Goal: Task Accomplishment & Management: Complete application form

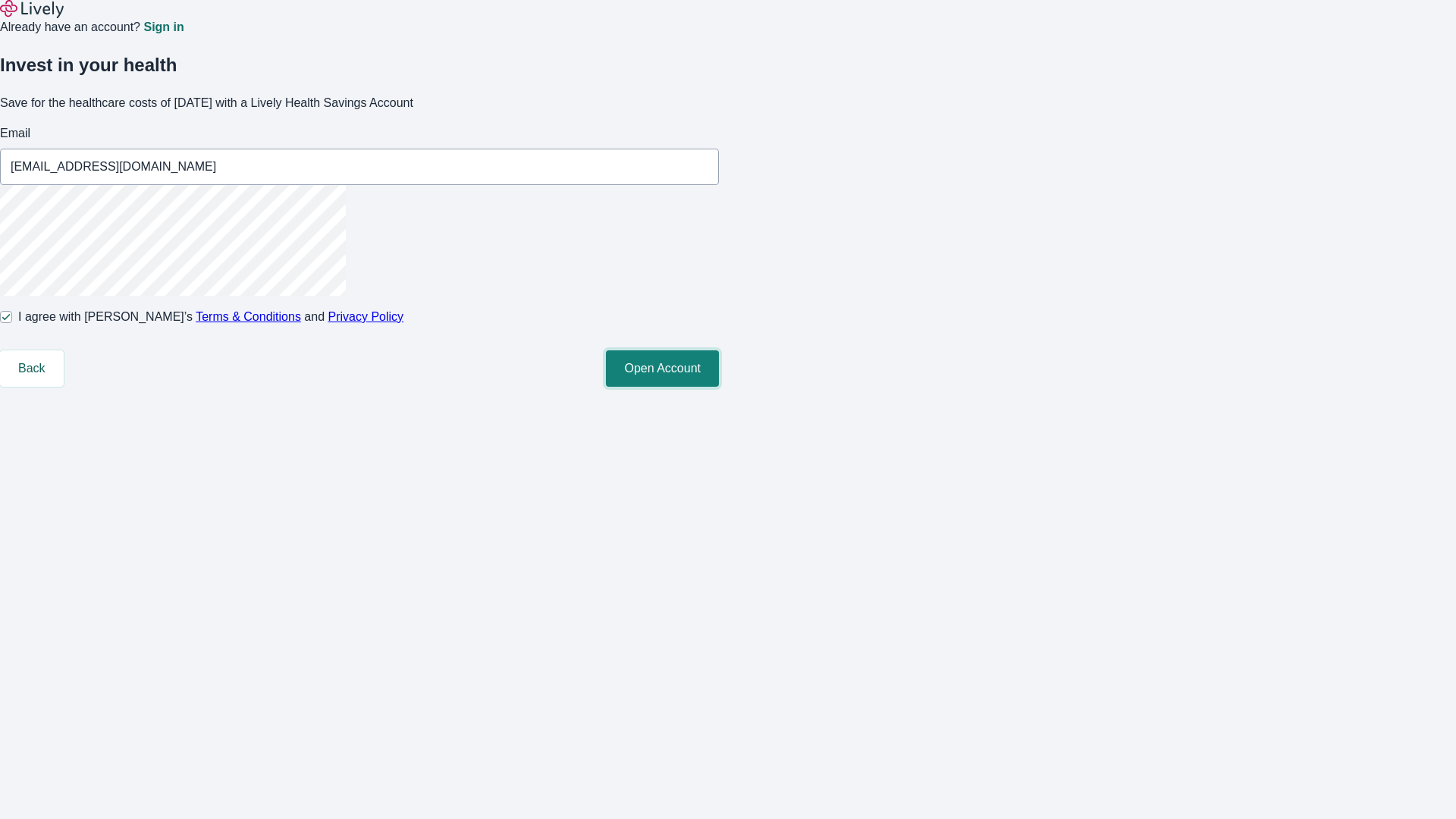
click at [719, 386] on button "Open Account" at bounding box center [662, 368] width 113 height 37
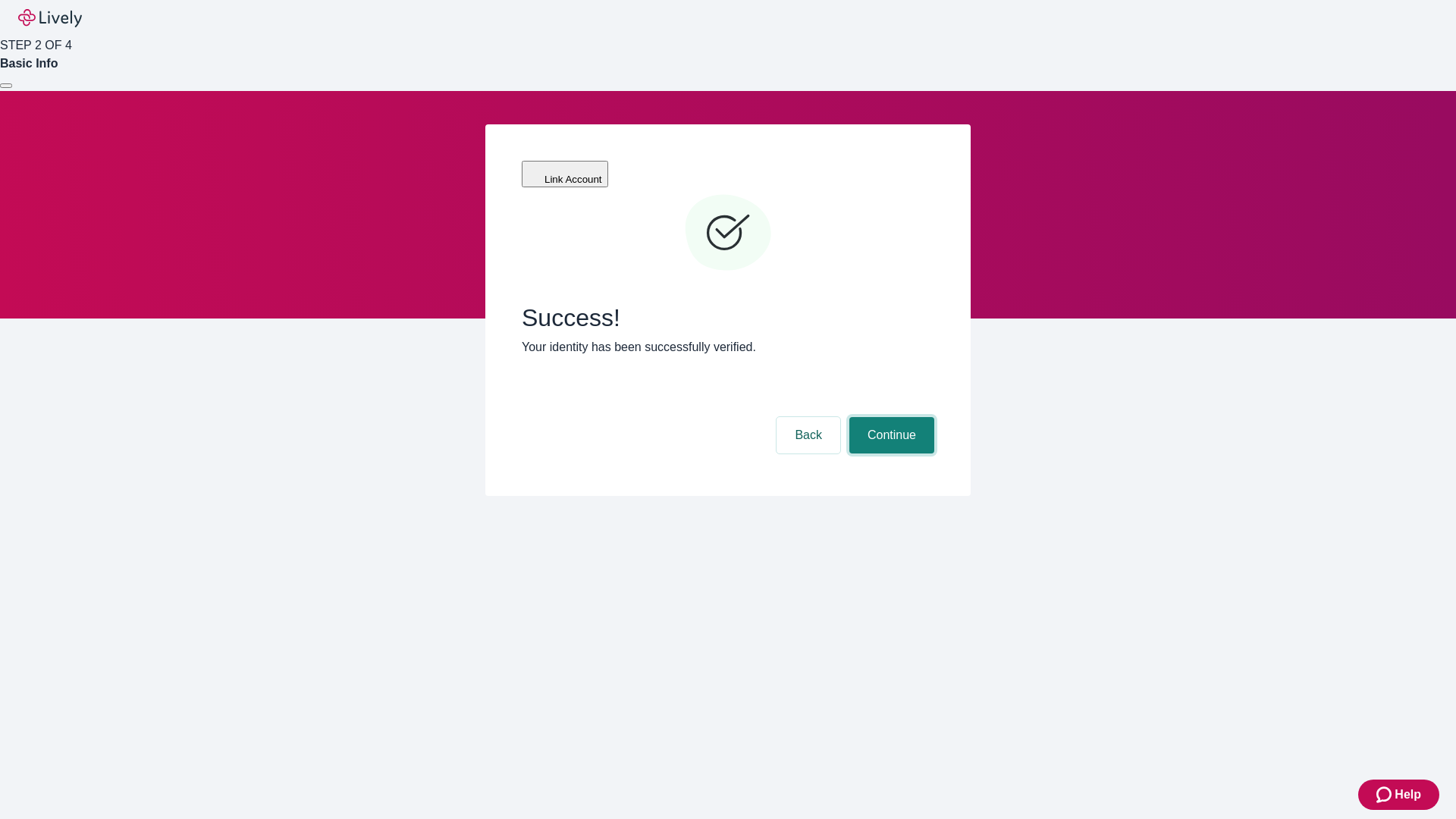
click at [890, 417] on button "Continue" at bounding box center [892, 435] width 85 height 37
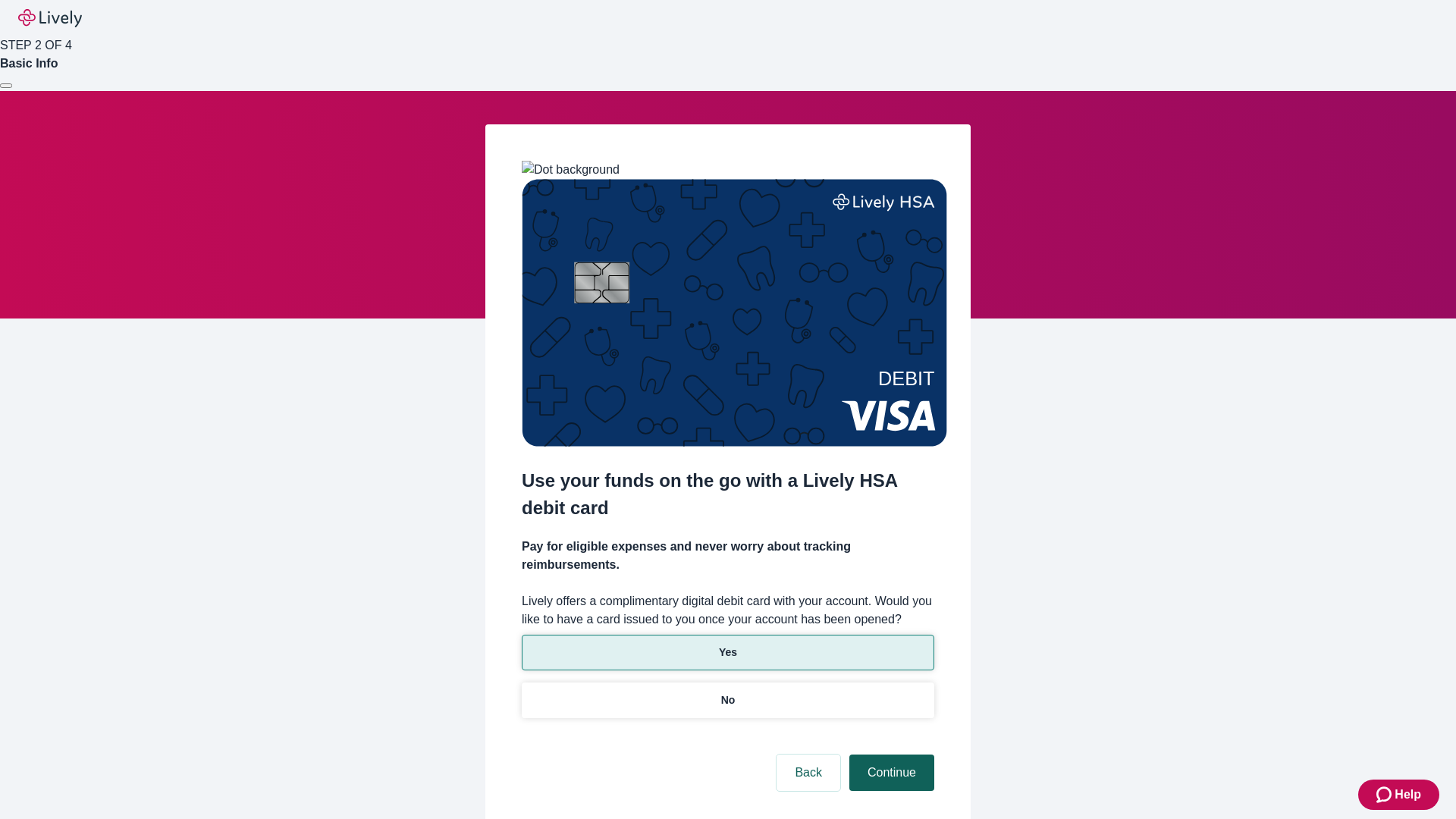
click at [728, 692] on p "No" at bounding box center [728, 699] width 15 height 16
click at [890, 754] on button "Continue" at bounding box center [892, 772] width 85 height 37
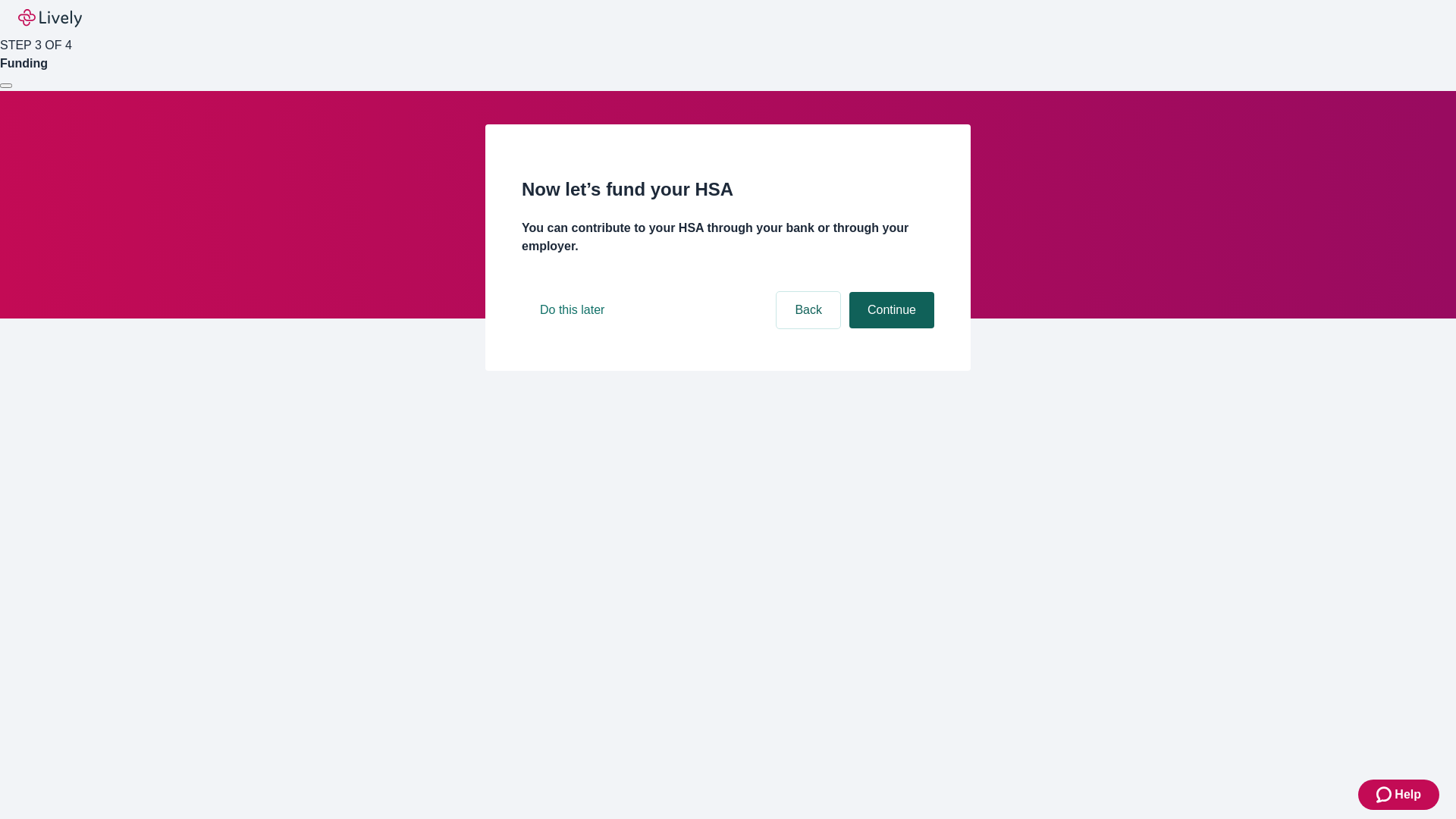
click at [890, 328] on button "Continue" at bounding box center [892, 309] width 85 height 37
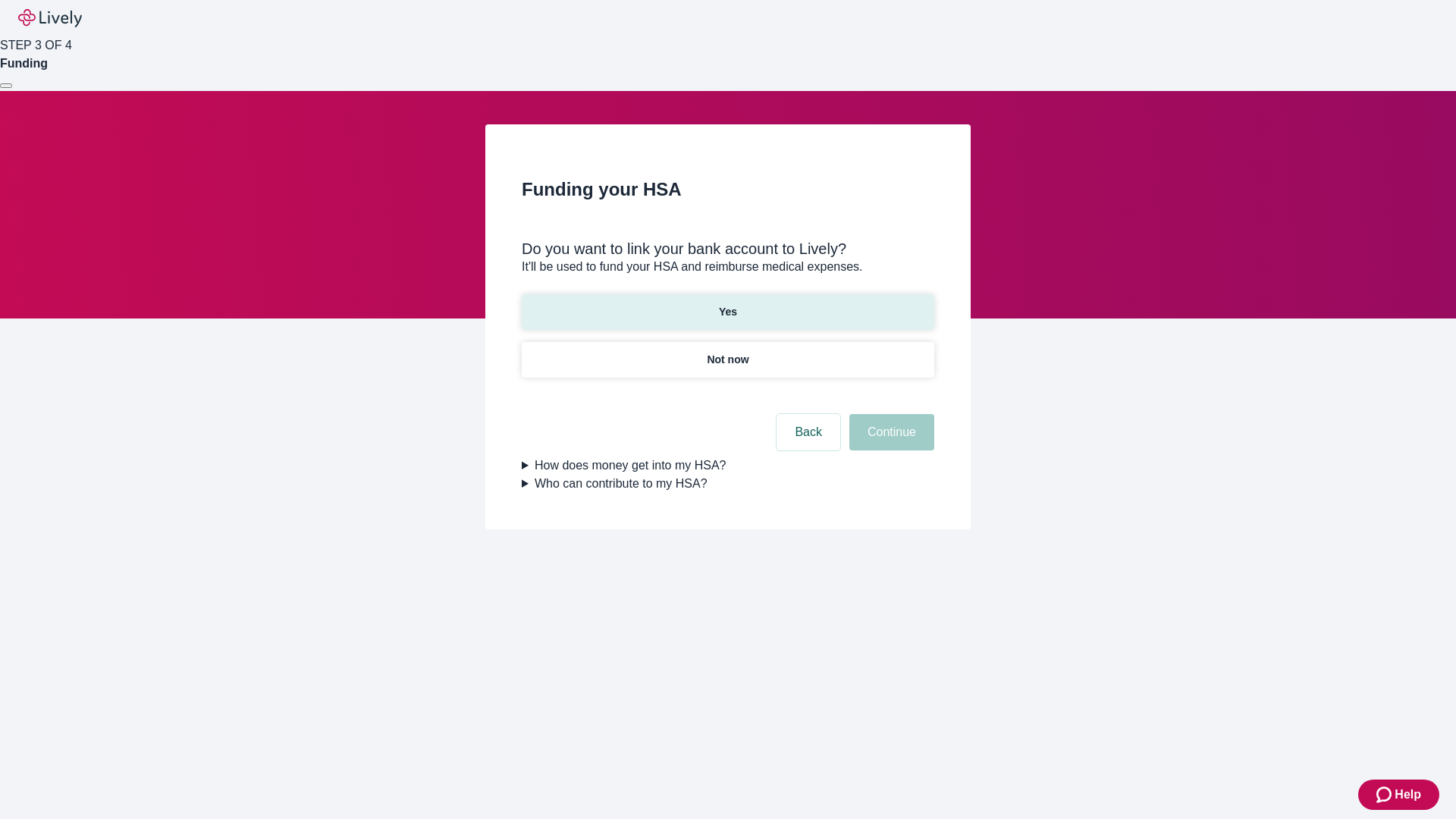
click at [728, 304] on p "Yes" at bounding box center [728, 312] width 18 height 16
click at [890, 414] on button "Continue" at bounding box center [892, 432] width 85 height 37
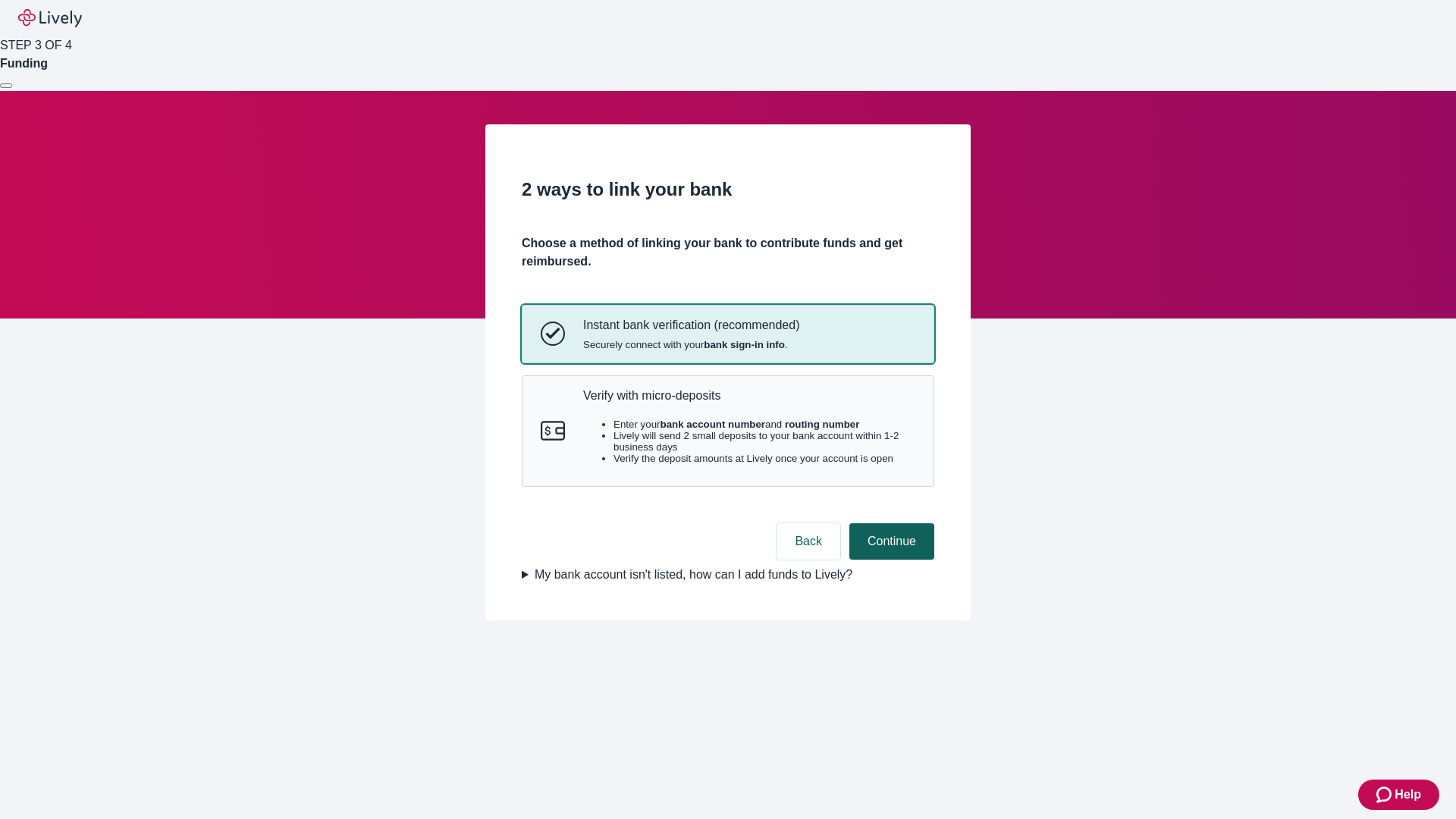
click at [748, 402] on p "Verify with micro-deposits" at bounding box center [749, 395] width 332 height 15
click at [890, 559] on button "Continue" at bounding box center [892, 540] width 85 height 37
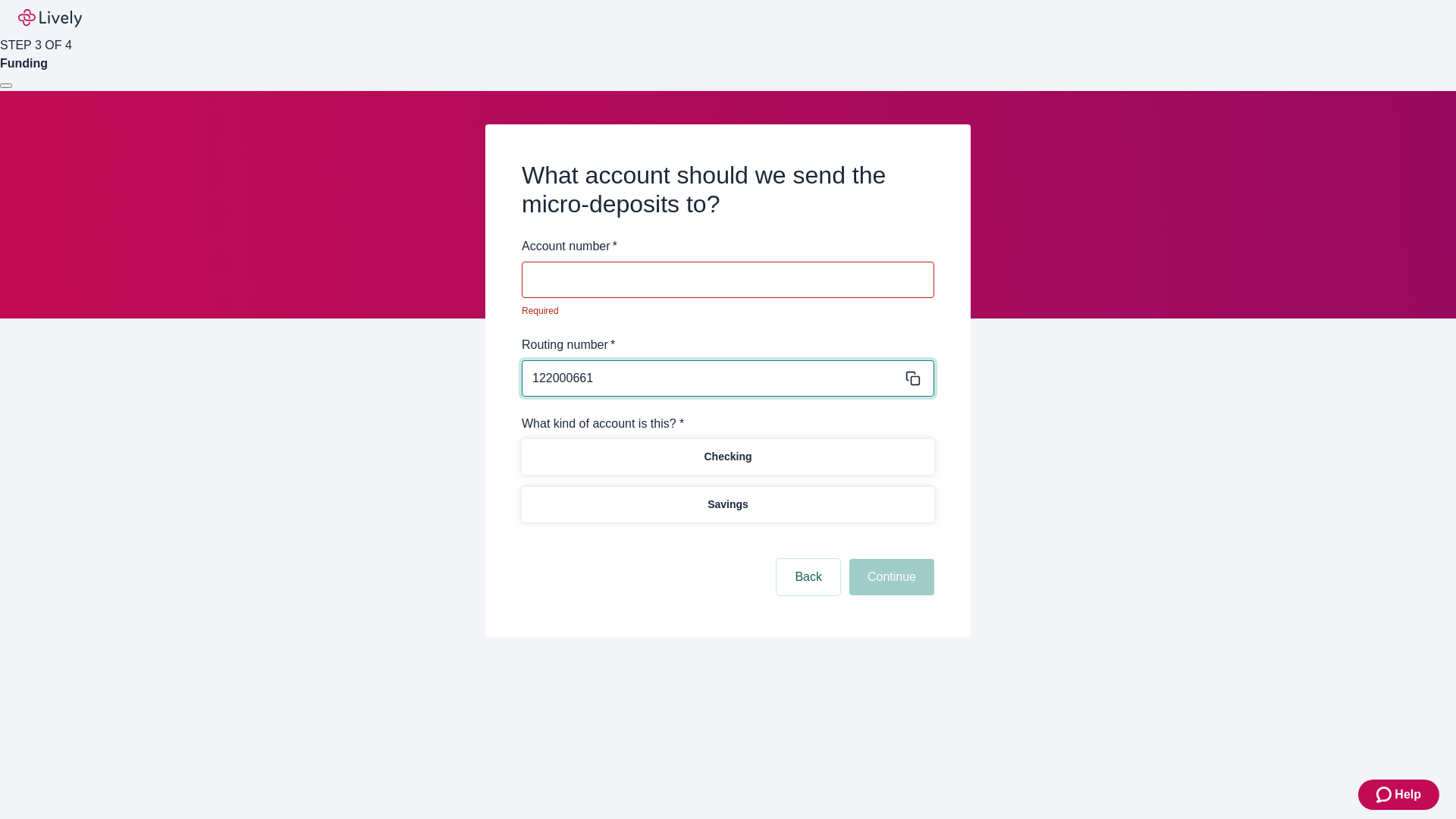
type input "122000661"
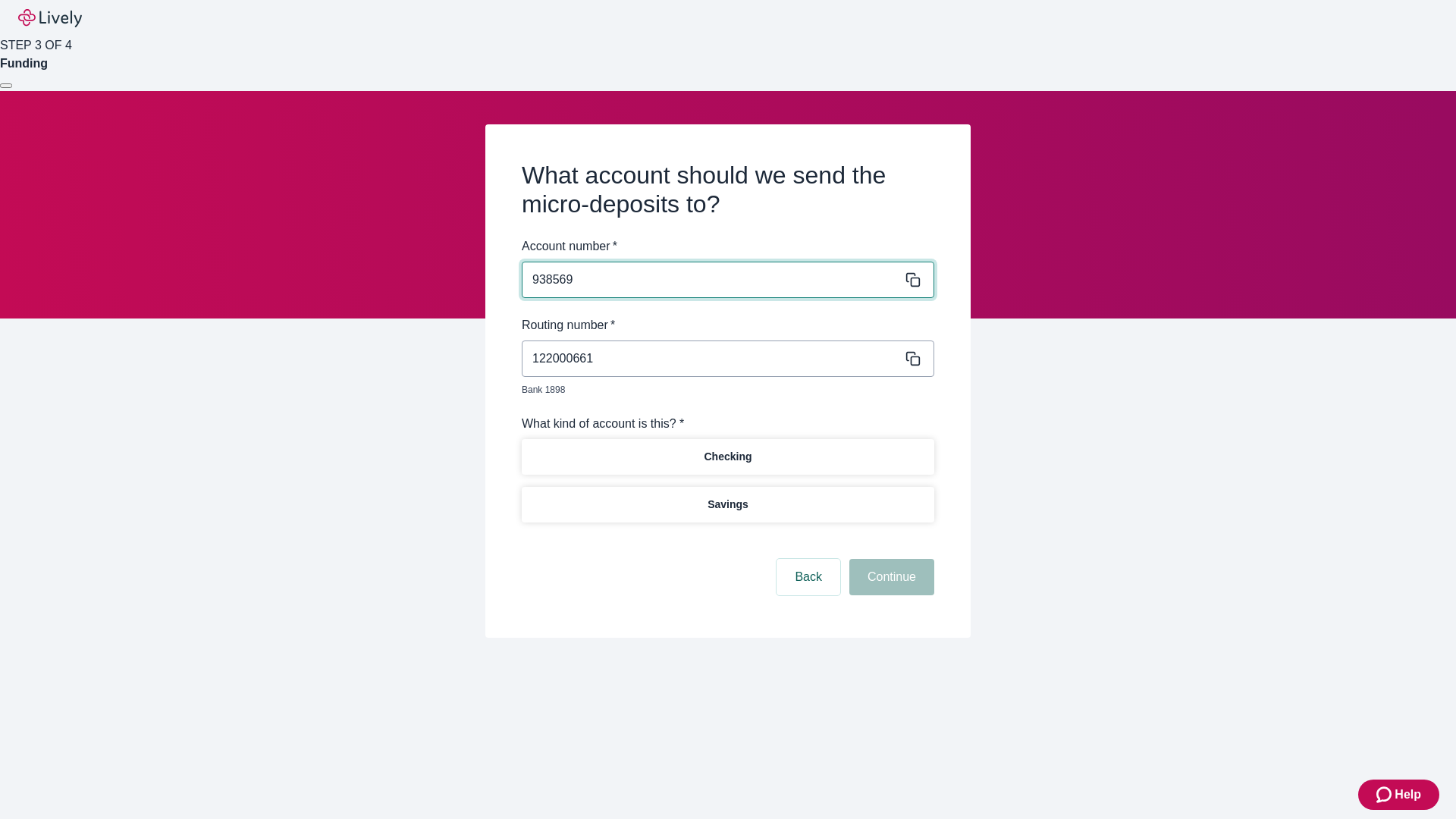
type input "938569"
click at [728, 449] on p "Checking" at bounding box center [728, 456] width 47 height 16
click at [890, 559] on button "Continue" at bounding box center [892, 576] width 85 height 37
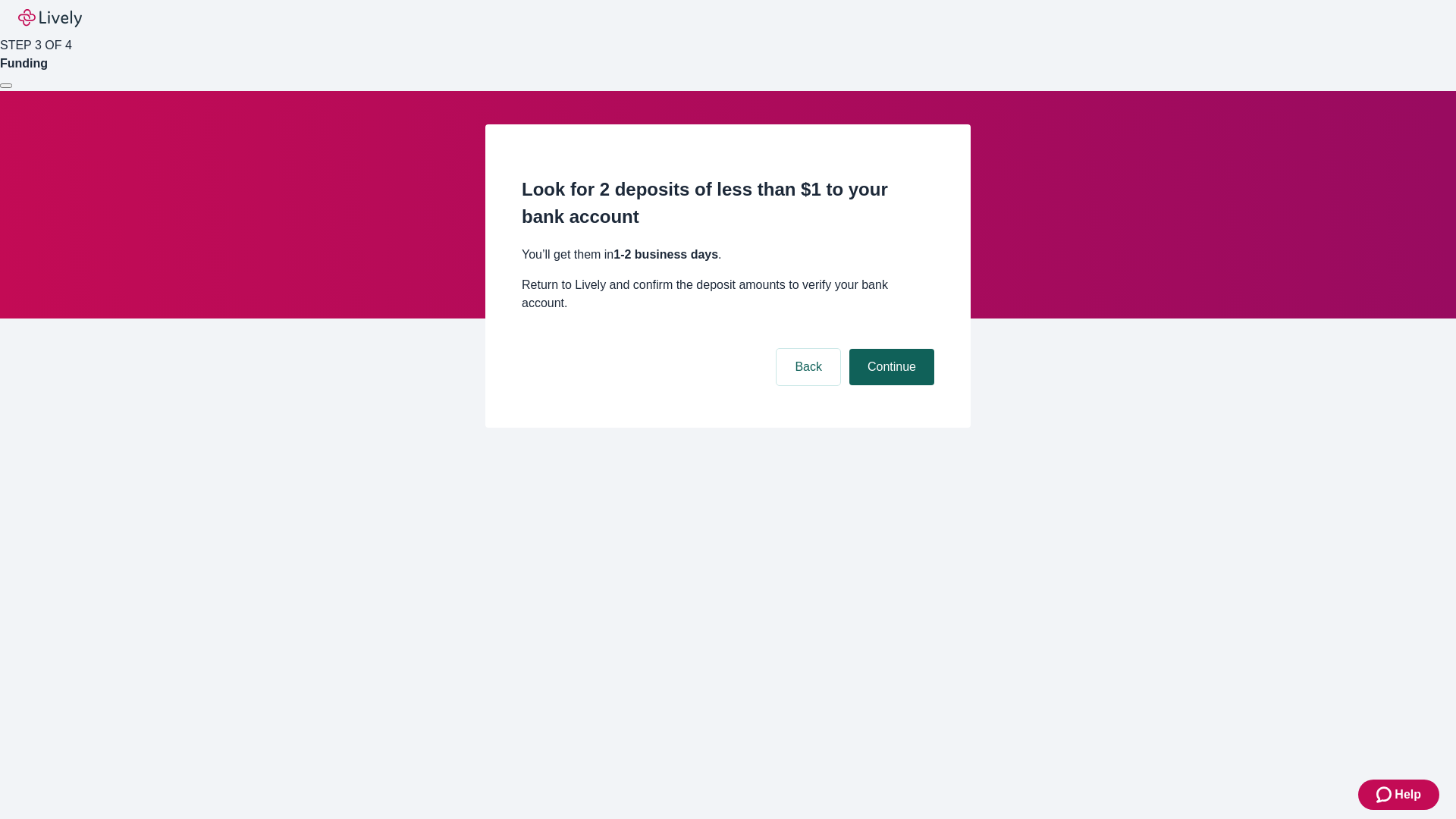
click at [890, 349] on button "Continue" at bounding box center [892, 367] width 85 height 37
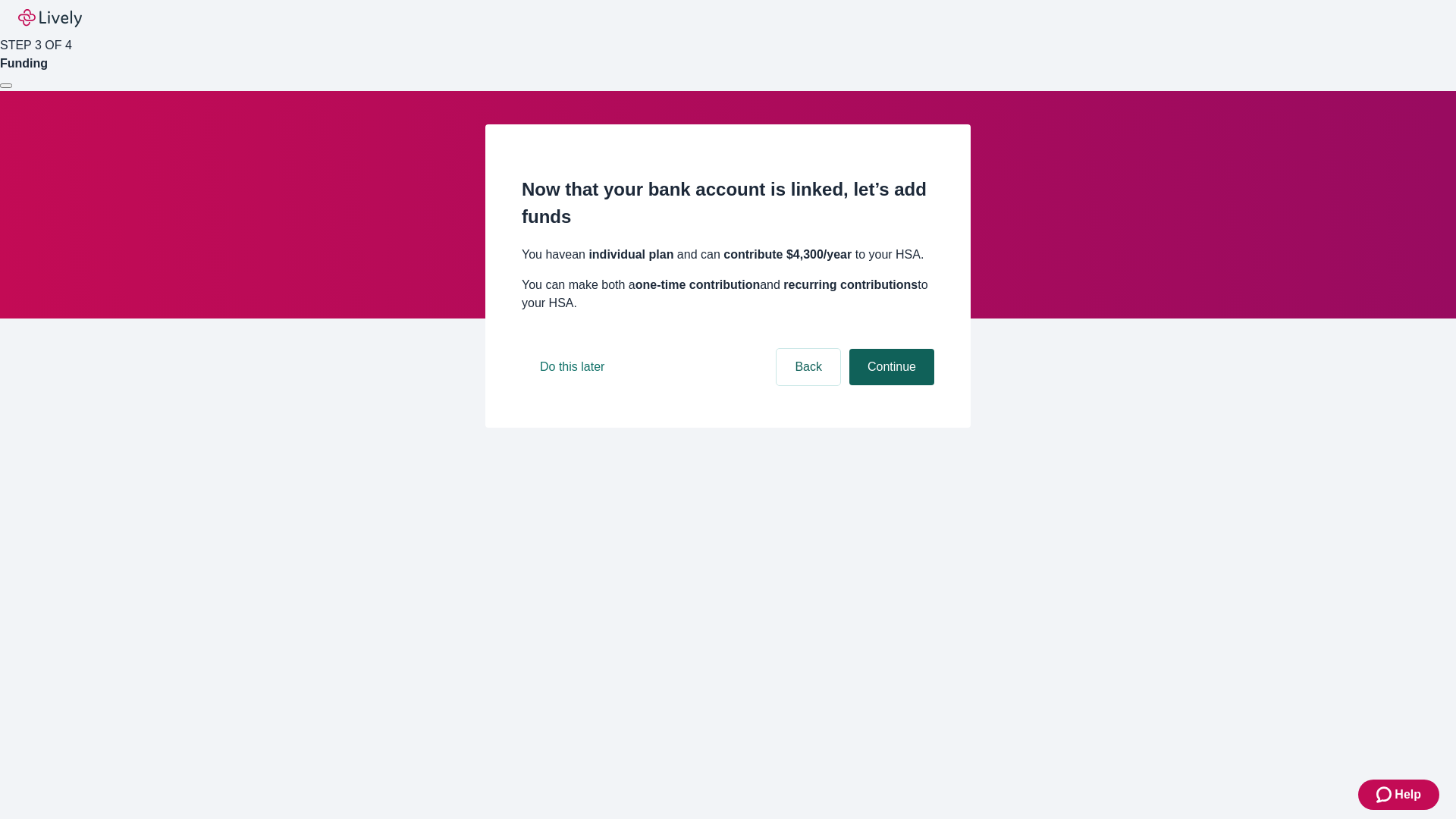
click at [890, 385] on button "Continue" at bounding box center [892, 367] width 85 height 37
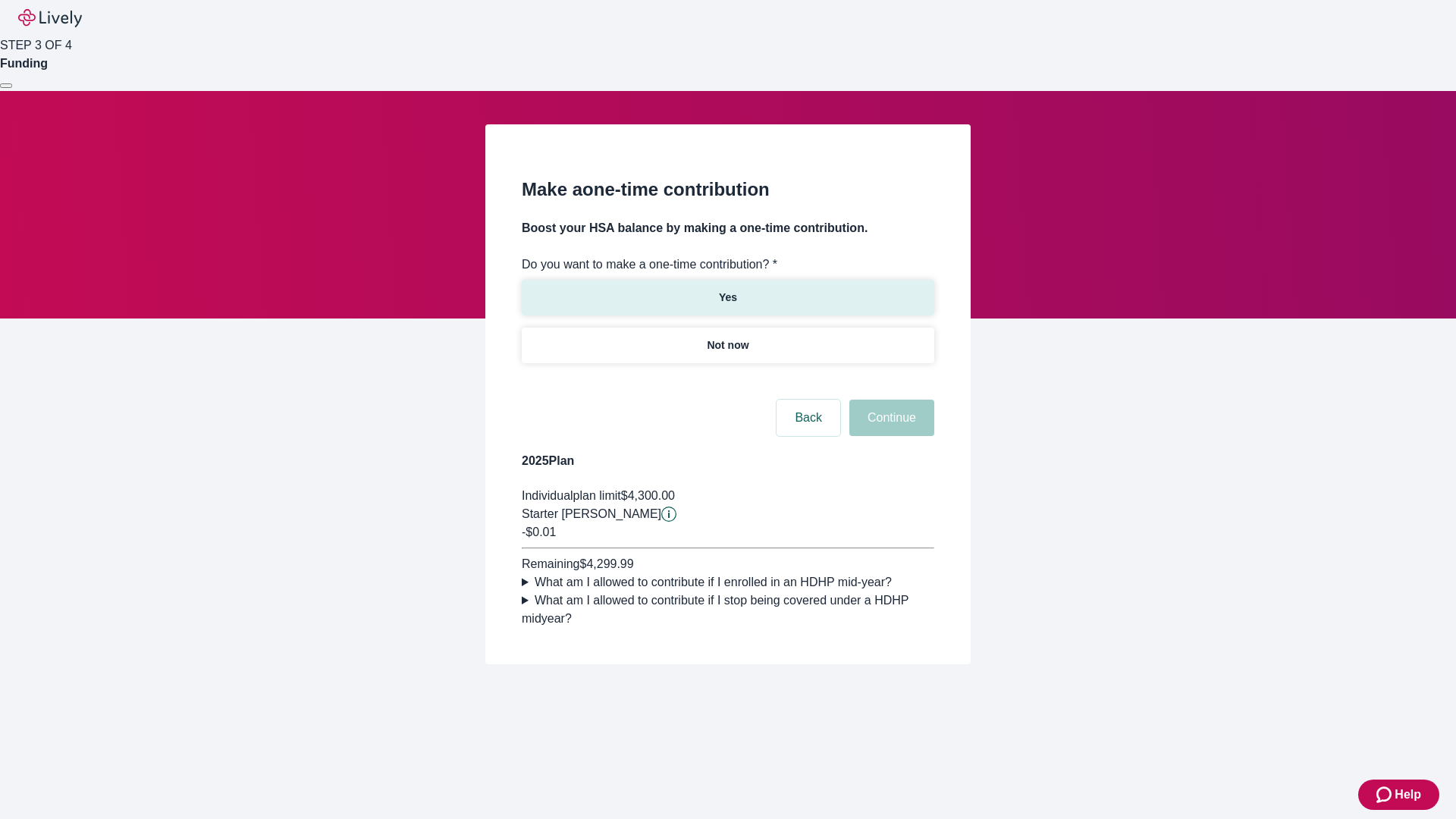
click at [728, 289] on p "Yes" at bounding box center [728, 297] width 18 height 16
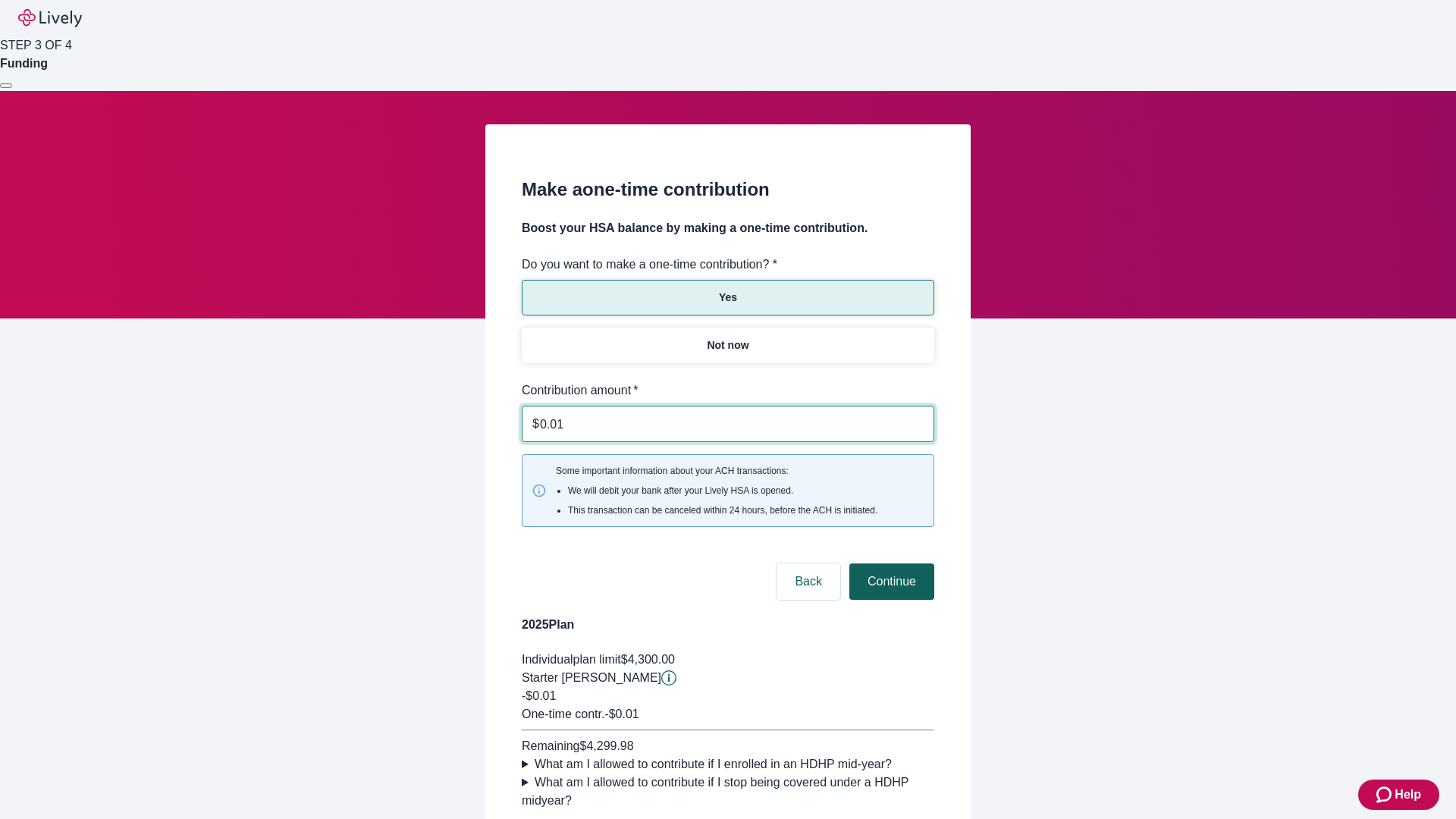
type input "0.01"
click at [890, 563] on button "Continue" at bounding box center [892, 581] width 85 height 37
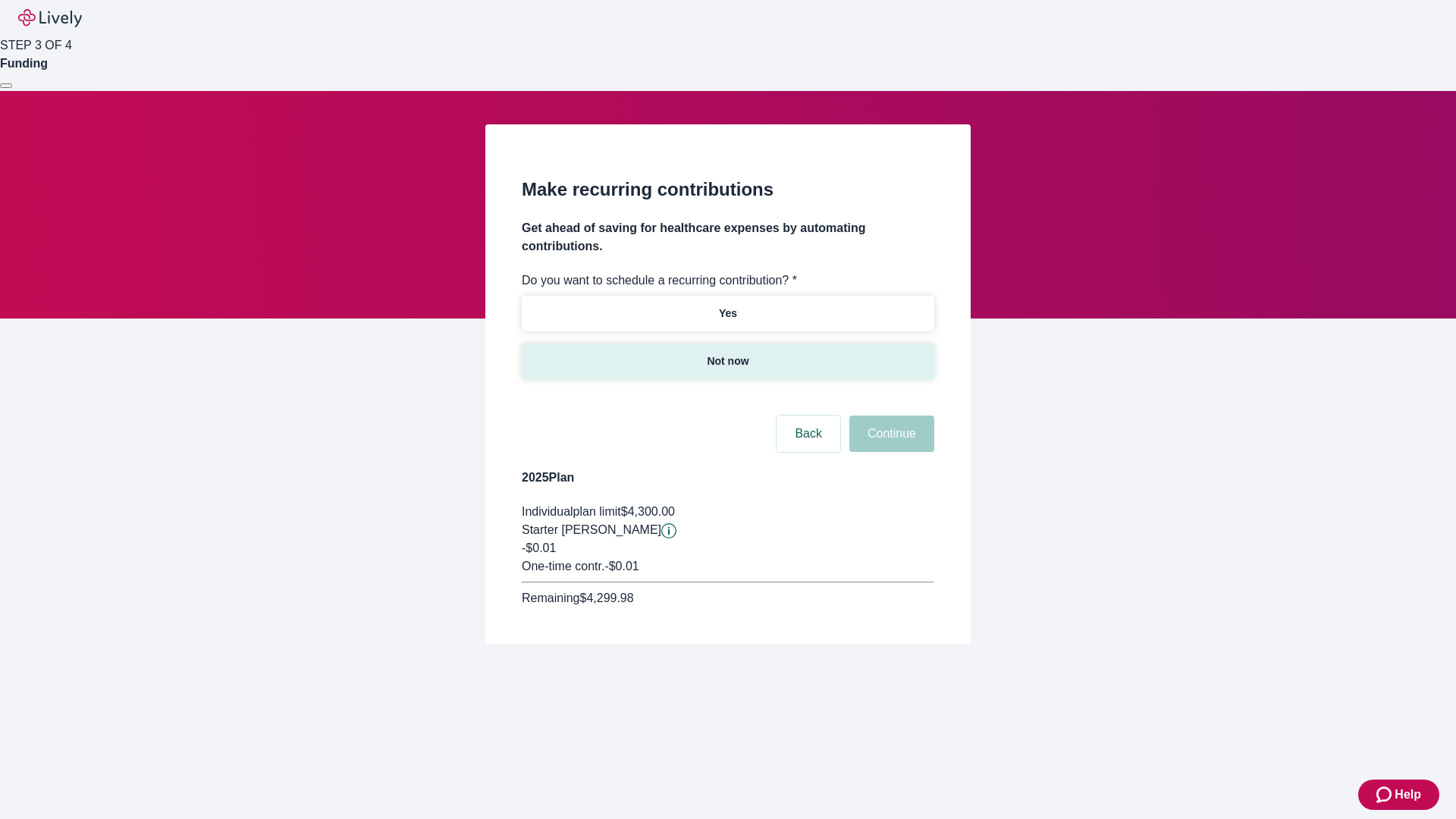
click at [728, 354] on p "Not now" at bounding box center [728, 362] width 42 height 16
click at [890, 415] on button "Continue" at bounding box center [892, 433] width 85 height 37
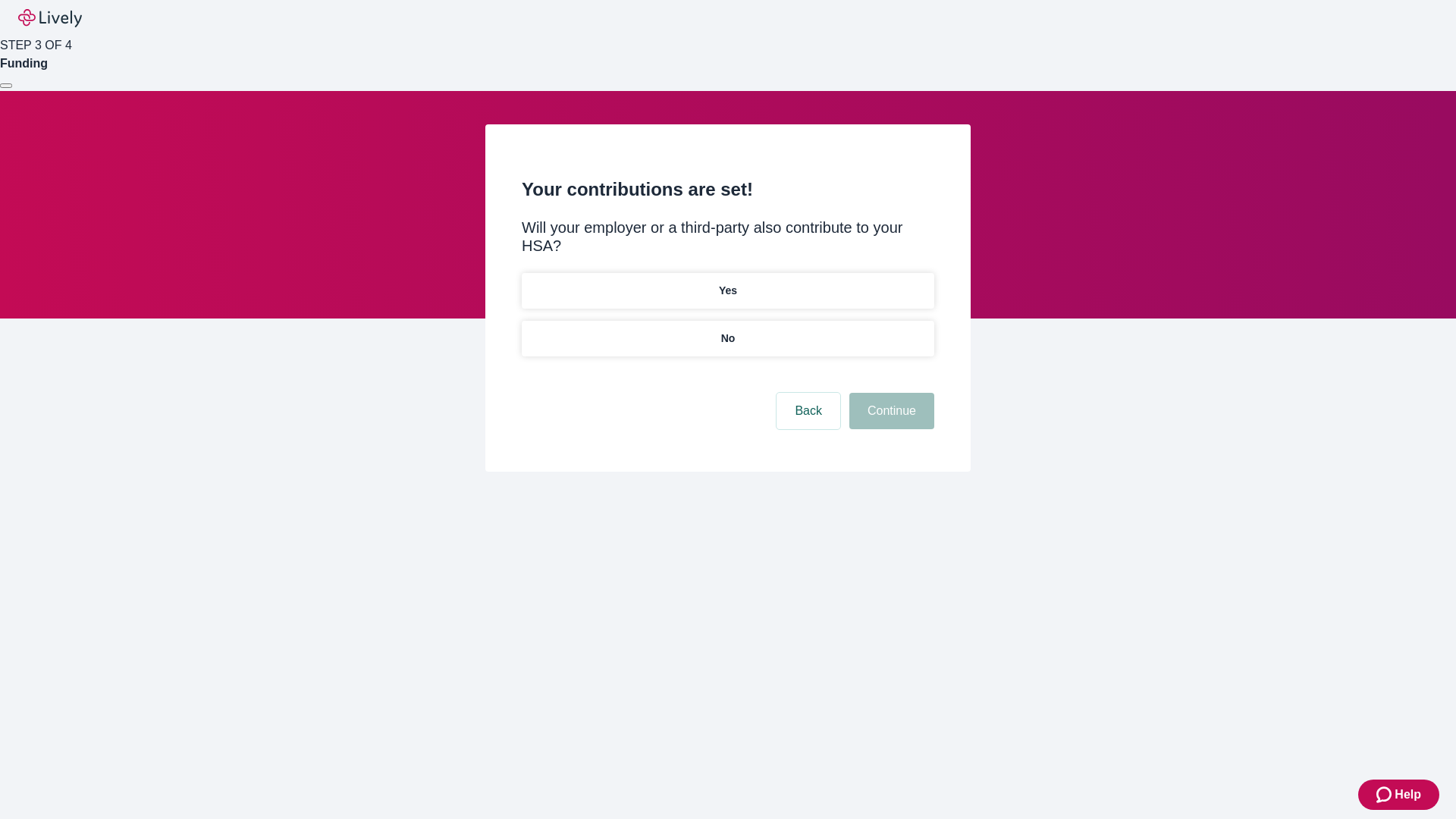
click at [728, 330] on p "No" at bounding box center [728, 338] width 15 height 16
click at [890, 392] on button "Continue" at bounding box center [892, 410] width 85 height 37
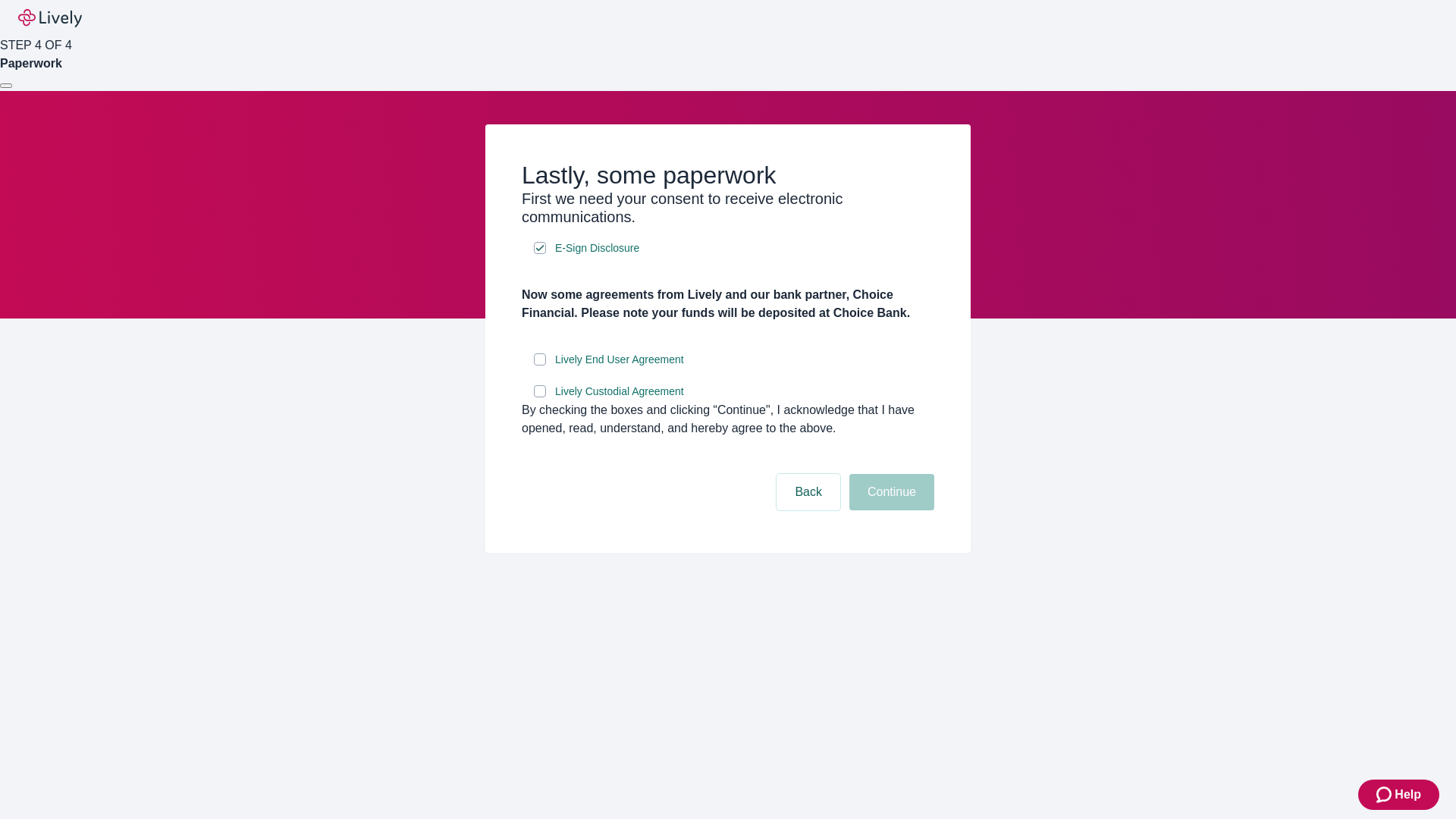
click at [540, 366] on input "Lively End User Agreement" at bounding box center [540, 360] width 12 height 12
checkbox input "true"
click at [540, 397] on input "Lively Custodial Agreement" at bounding box center [540, 391] width 12 height 12
checkbox input "true"
click at [890, 510] on button "Continue" at bounding box center [892, 491] width 85 height 37
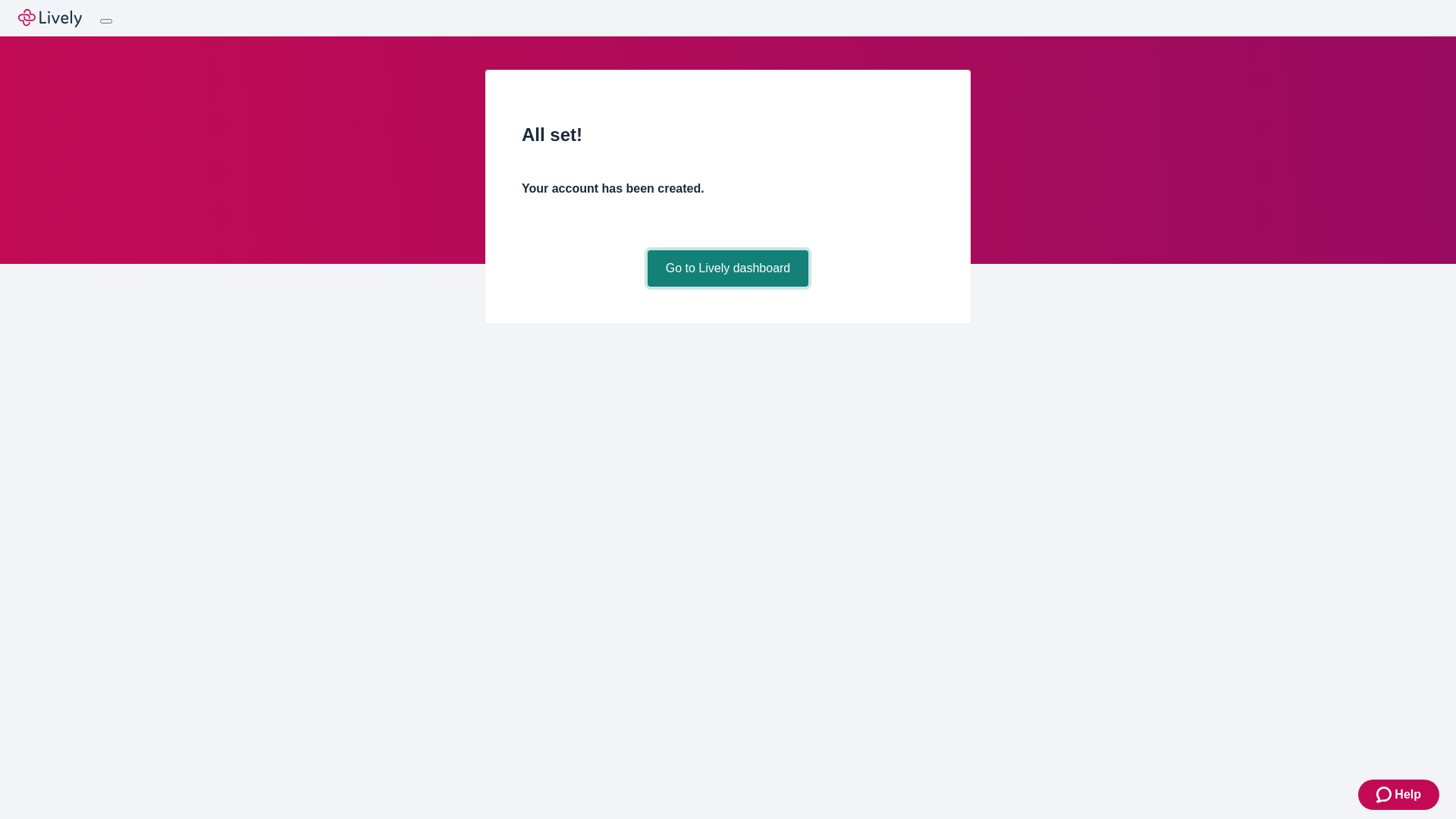
click at [728, 287] on link "Go to Lively dashboard" at bounding box center [728, 268] width 161 height 37
